Goal: Register for event/course

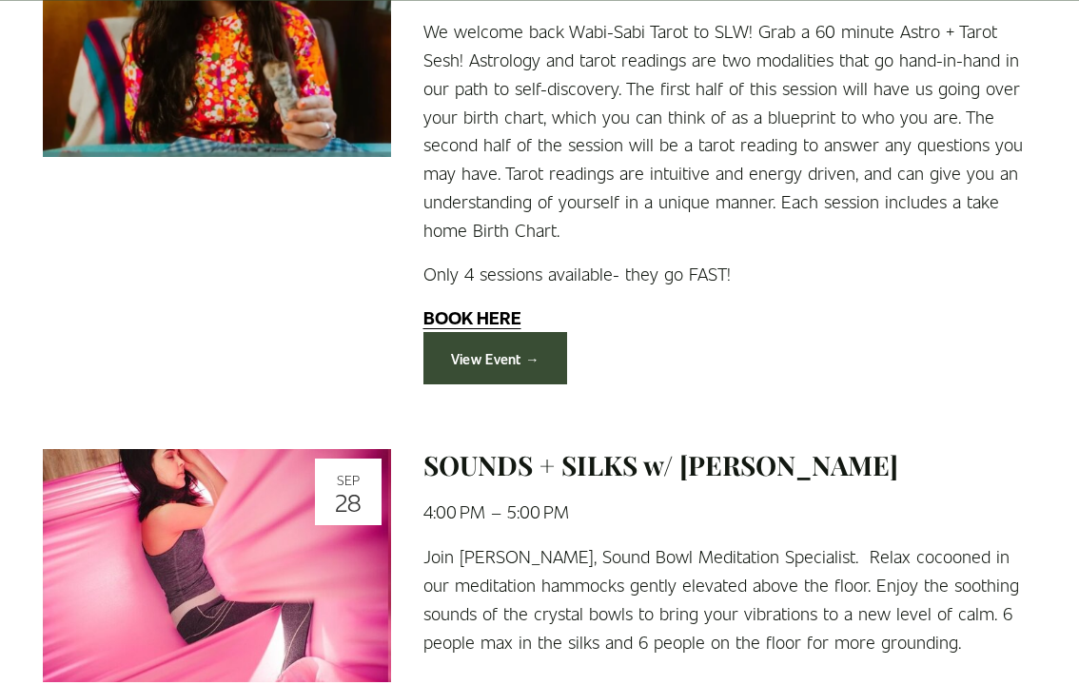
scroll to position [2230, 0]
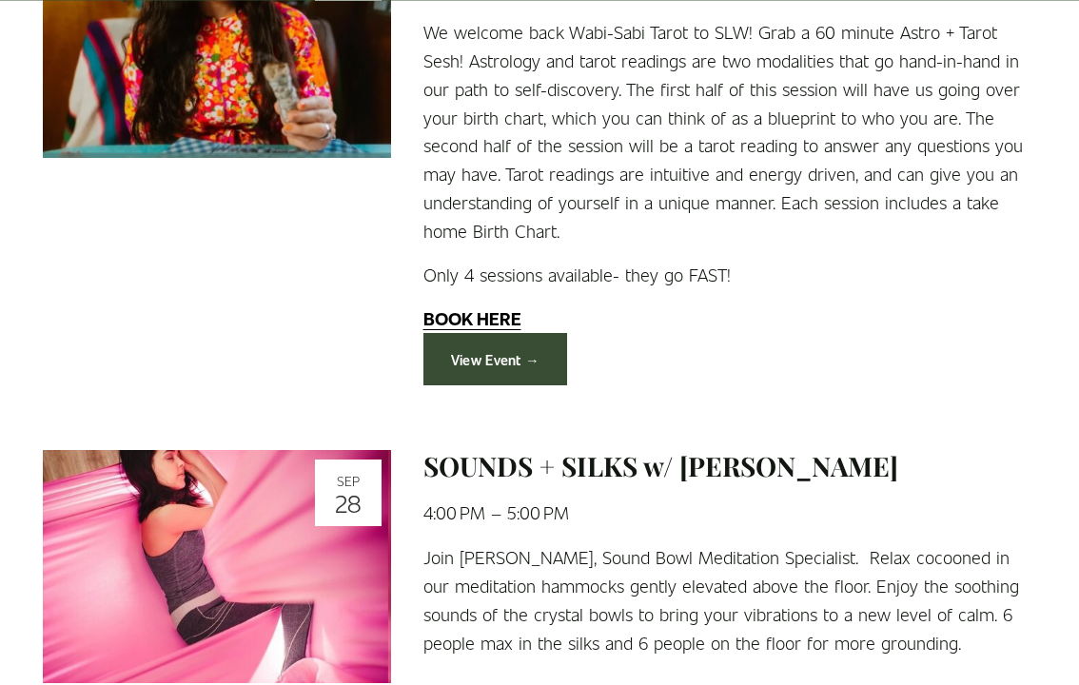
click at [482, 363] on link "View Event →" at bounding box center [495, 359] width 145 height 52
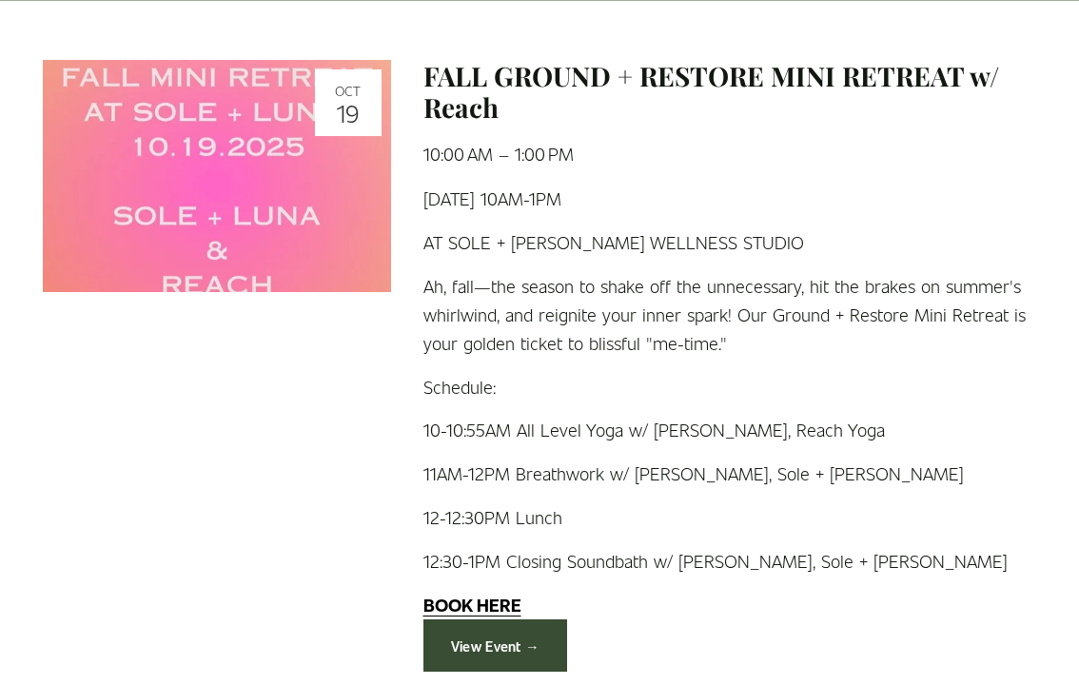
scroll to position [5088, 0]
click at [488, 620] on link "View Event →" at bounding box center [495, 646] width 145 height 52
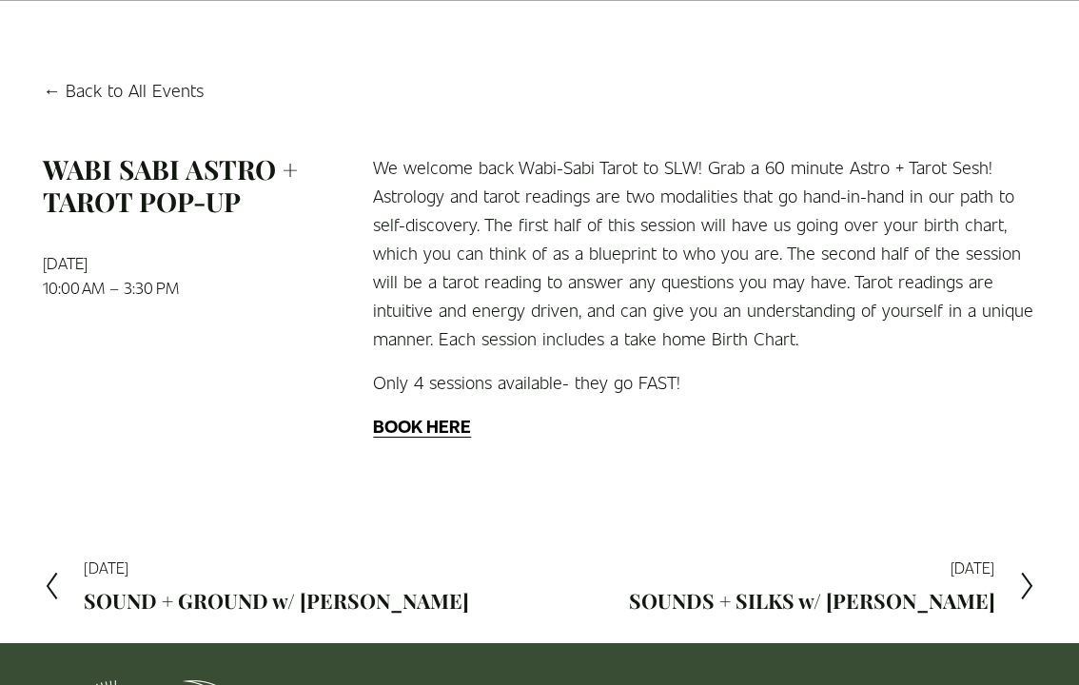
scroll to position [181, 0]
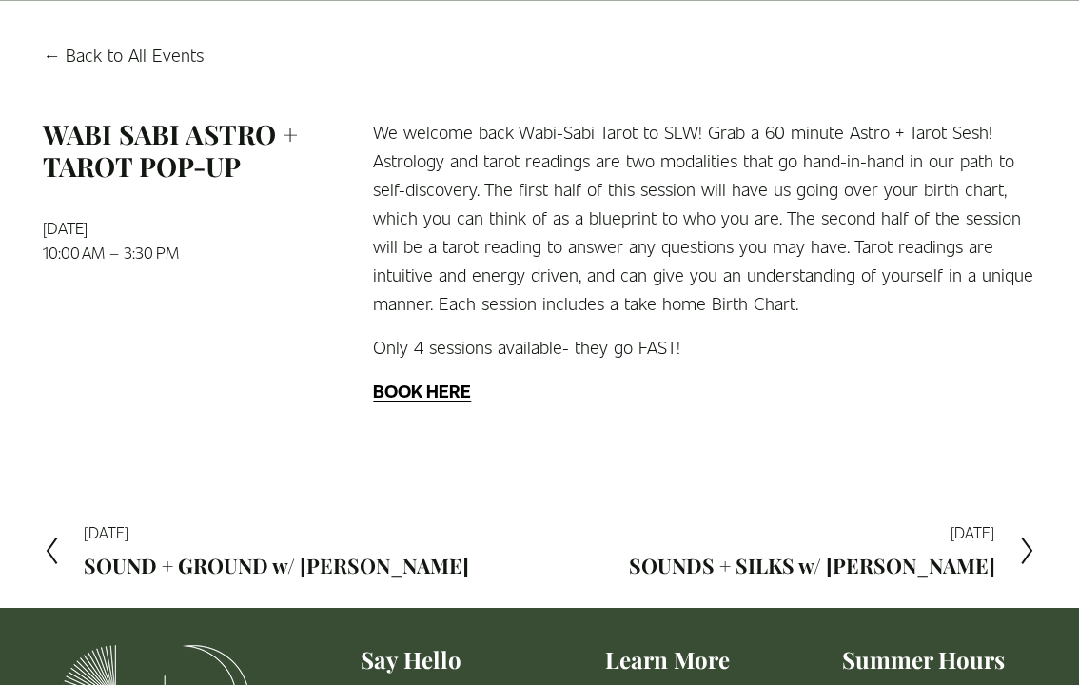
click at [429, 394] on strong "BOOK HERE" at bounding box center [422, 391] width 98 height 24
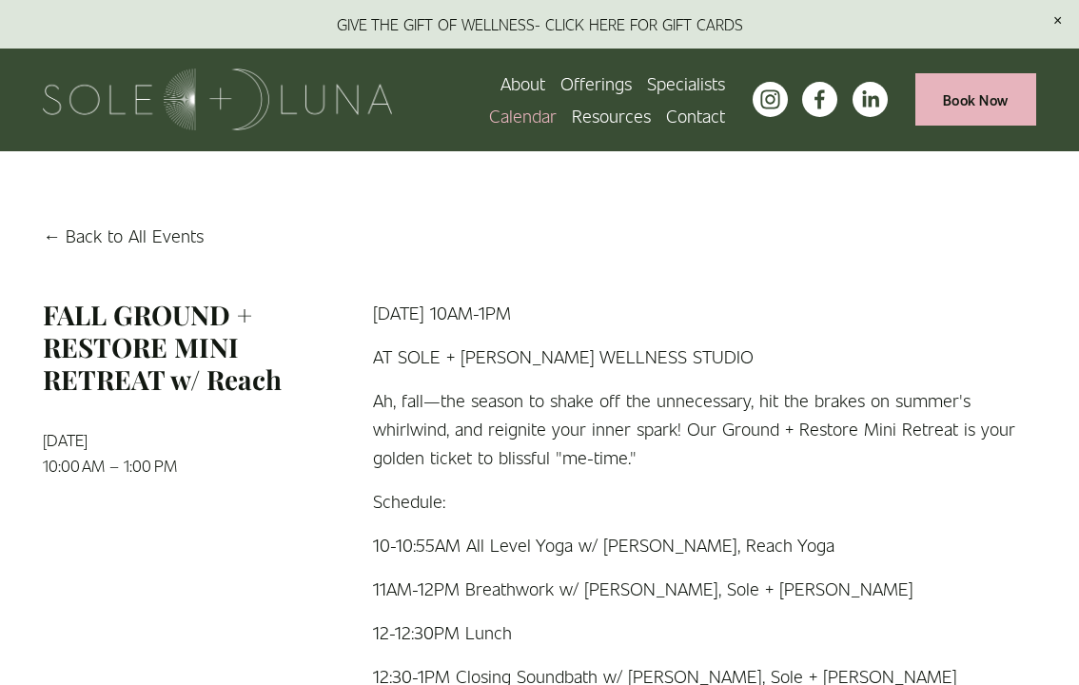
click at [207, 109] on img at bounding box center [217, 100] width 349 height 62
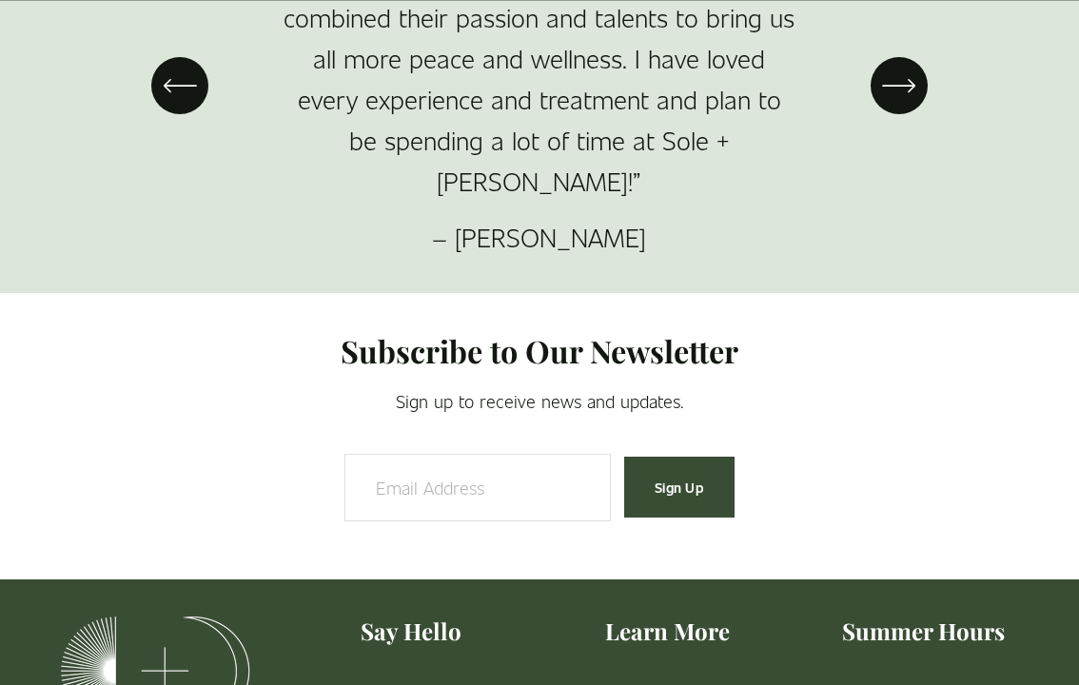
scroll to position [2989, 0]
